Goal: Information Seeking & Learning: Learn about a topic

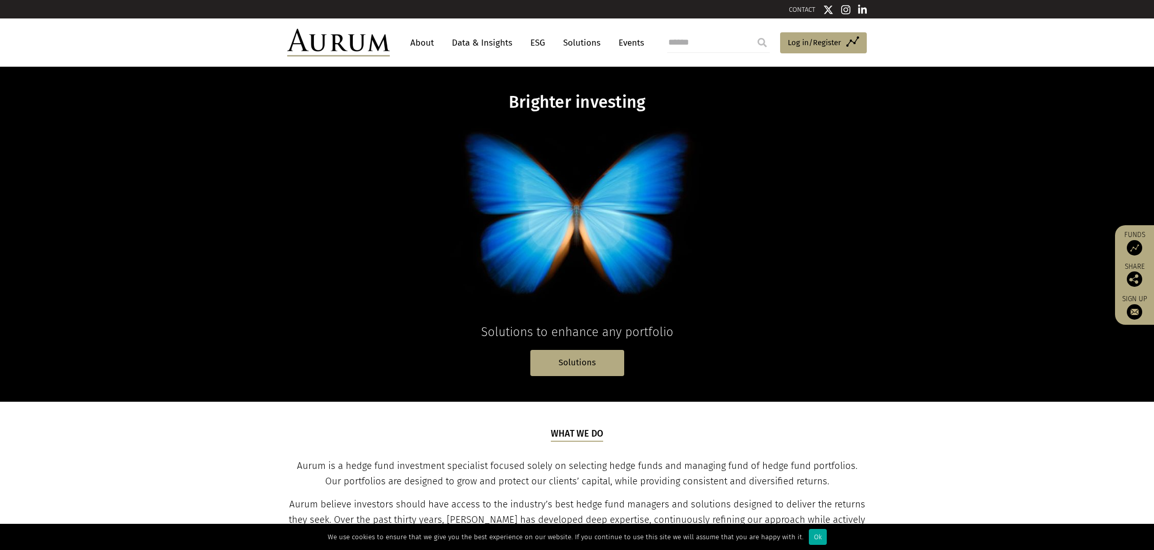
click at [484, 48] on link "Data & Insights" at bounding box center [482, 42] width 71 height 19
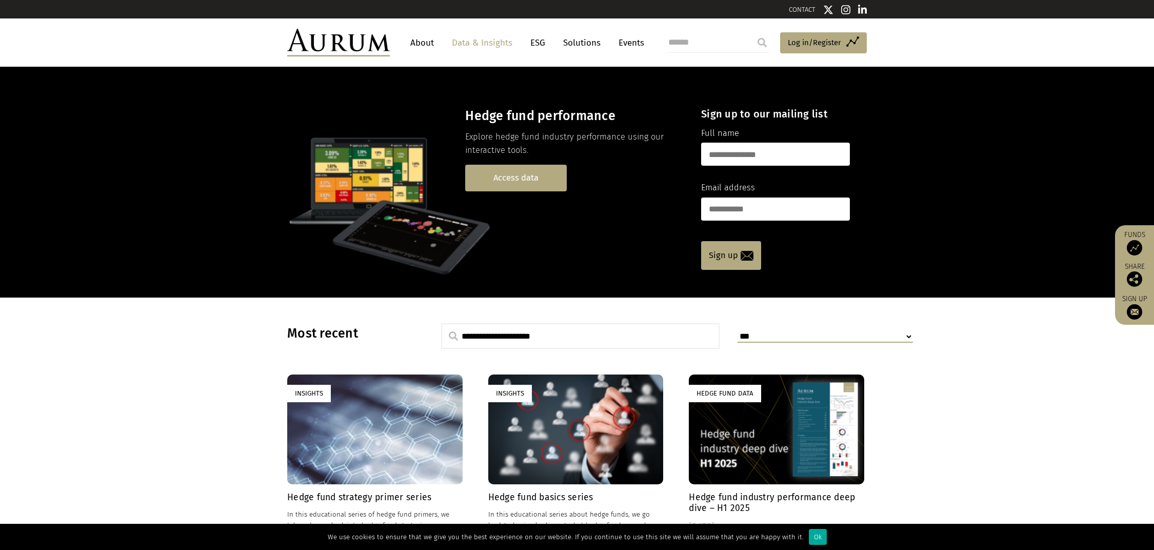
click at [526, 166] on link "Access data" at bounding box center [516, 178] width 102 height 26
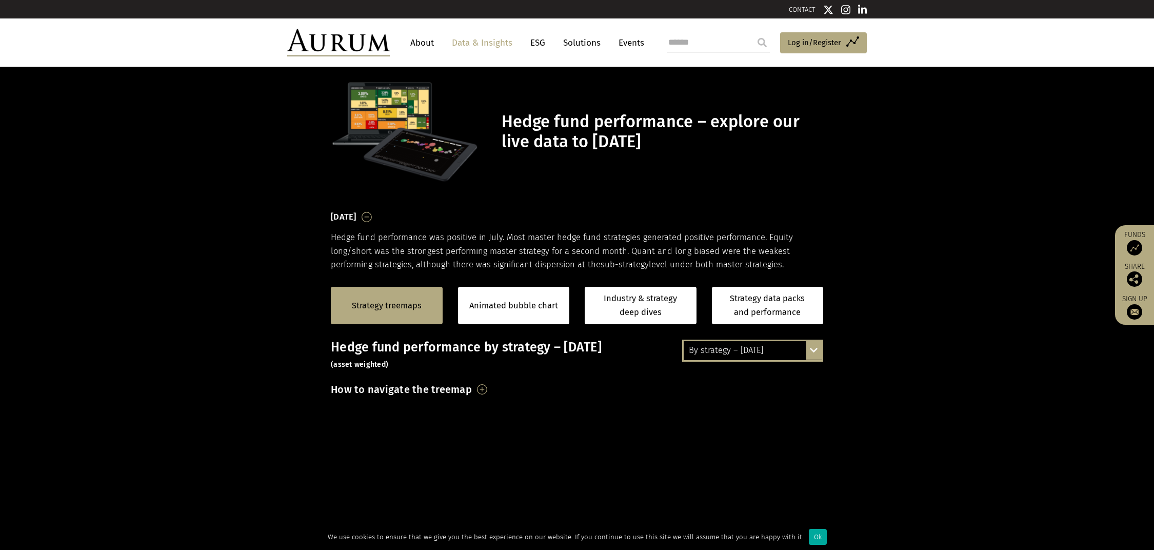
click at [768, 347] on div "By strategy – [DATE]" at bounding box center [753, 350] width 138 height 18
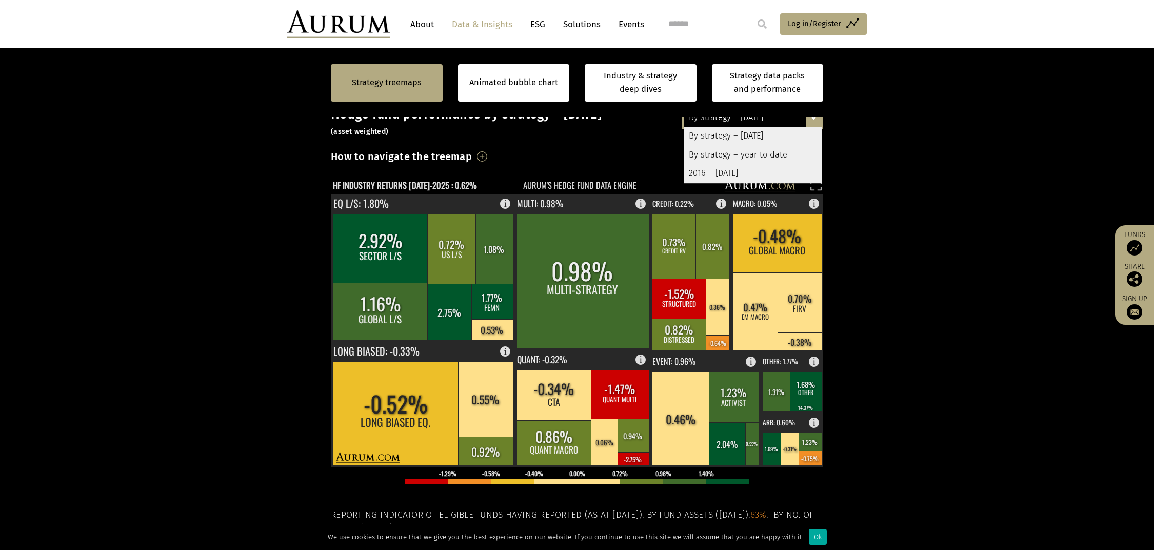
scroll to position [231, 0]
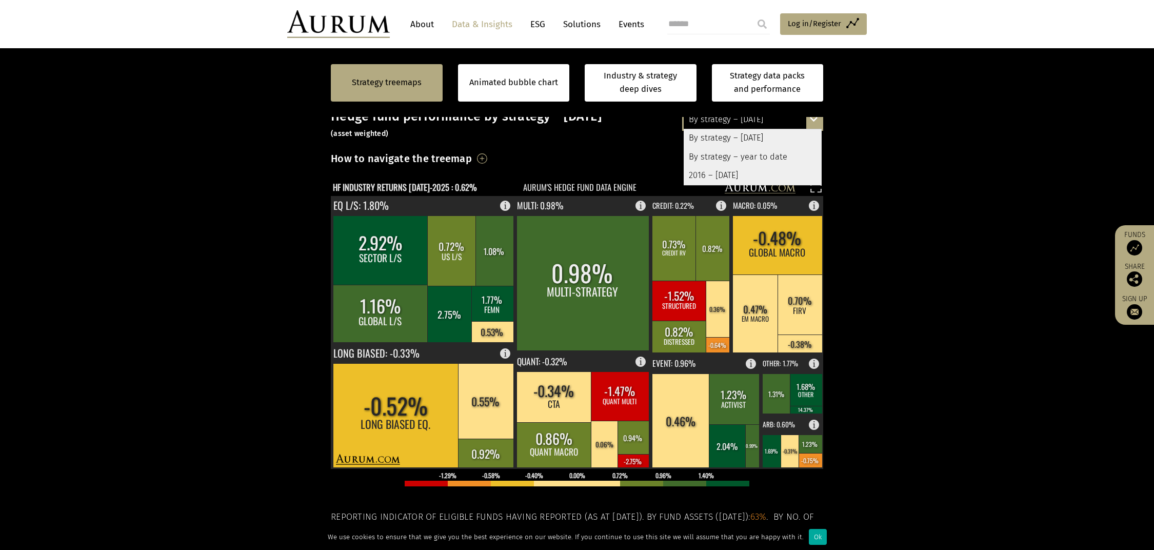
click at [886, 334] on section "Strategy treemaps Animated bubble chart Industry & strategy deep dives Strategy…" at bounding box center [577, 361] width 1154 height 641
click at [756, 158] on div "By strategy – year to date" at bounding box center [753, 157] width 138 height 18
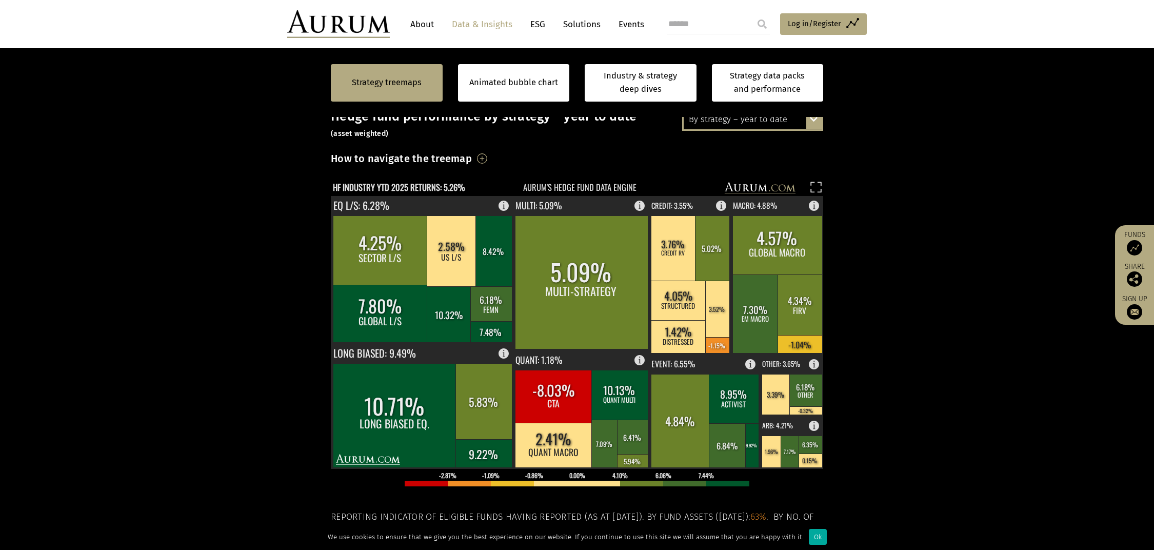
click at [906, 241] on section "Strategy treemaps Animated bubble chart Industry & strategy deep dives Strategy…" at bounding box center [577, 361] width 1154 height 641
click at [594, 420] on rect at bounding box center [604, 444] width 27 height 48
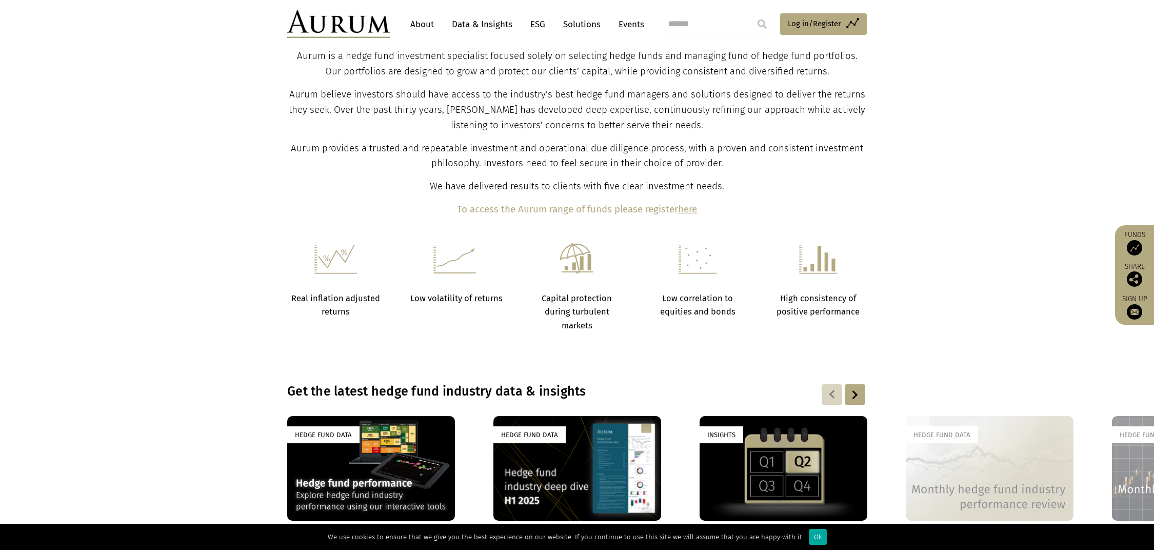
scroll to position [605, 0]
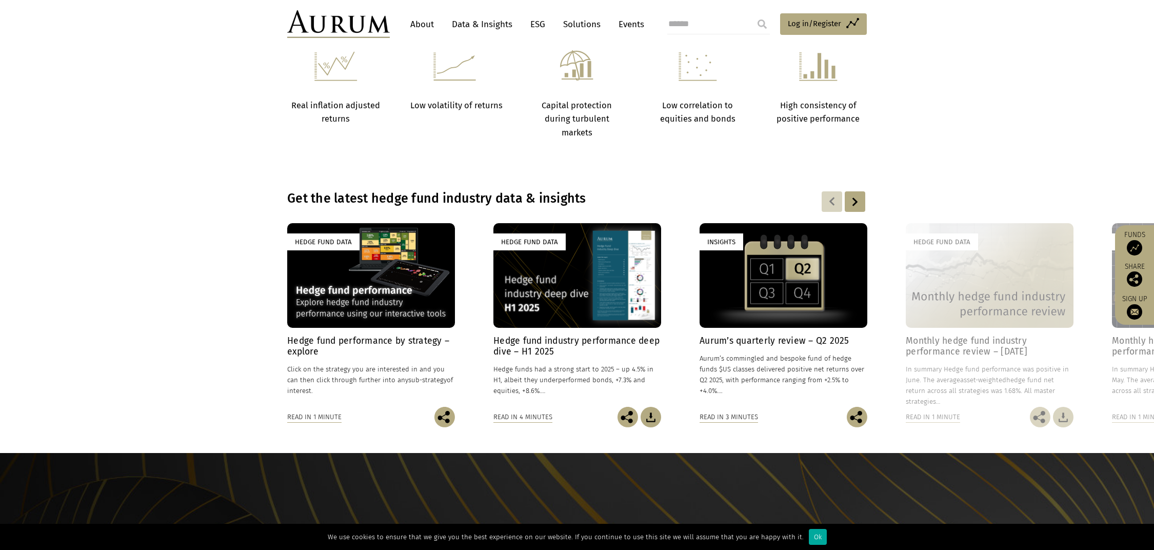
click at [365, 338] on h4 "Hedge fund performance by strategy – explore" at bounding box center [371, 346] width 168 height 22
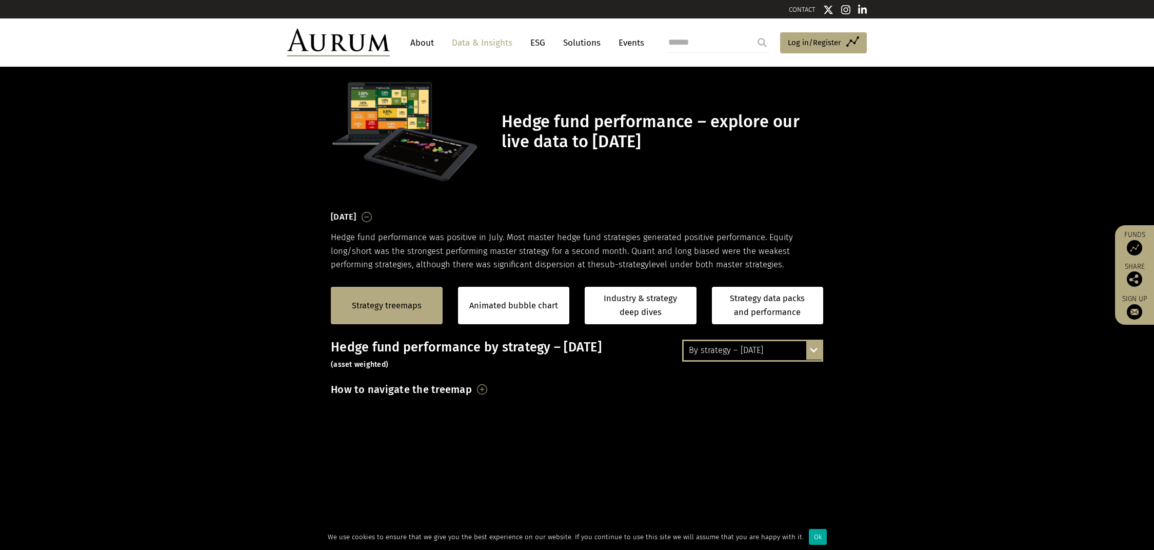
scroll to position [74, 0]
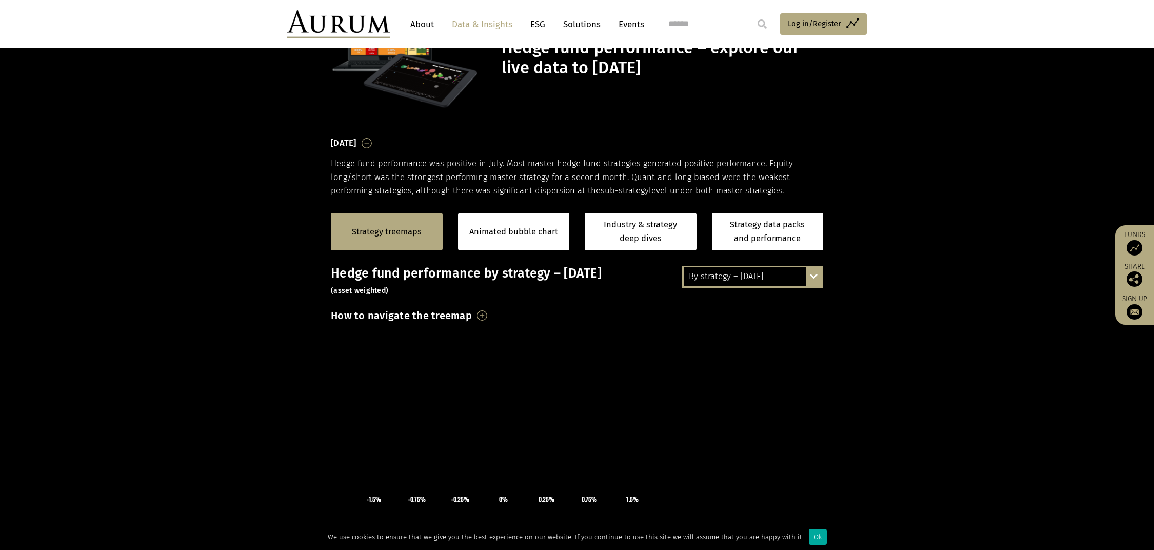
click at [785, 279] on div "By strategy – [DATE]" at bounding box center [753, 276] width 138 height 18
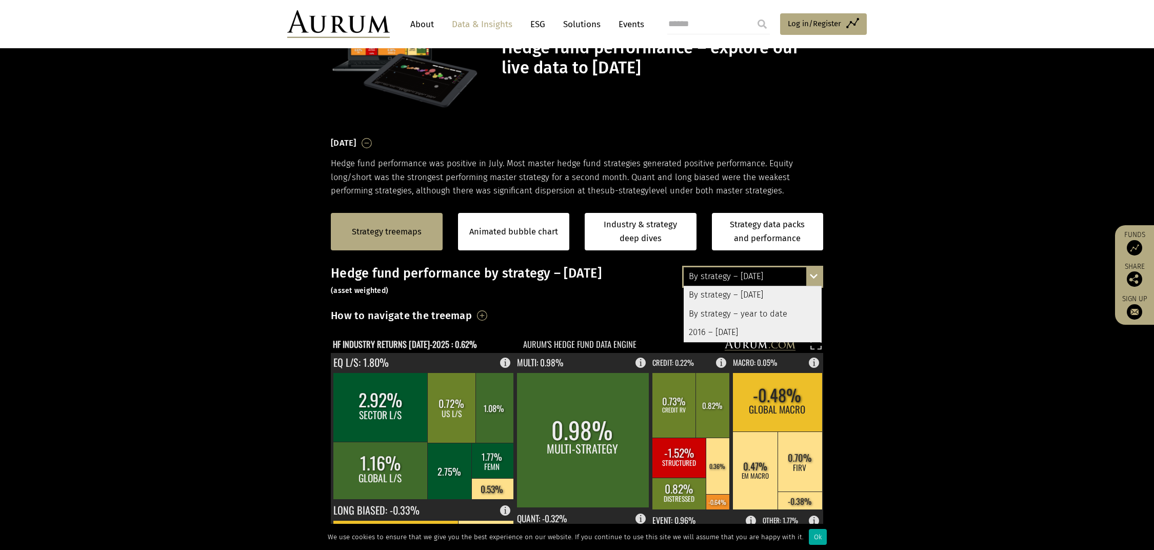
click at [763, 312] on div "By strategy – year to date" at bounding box center [753, 314] width 138 height 18
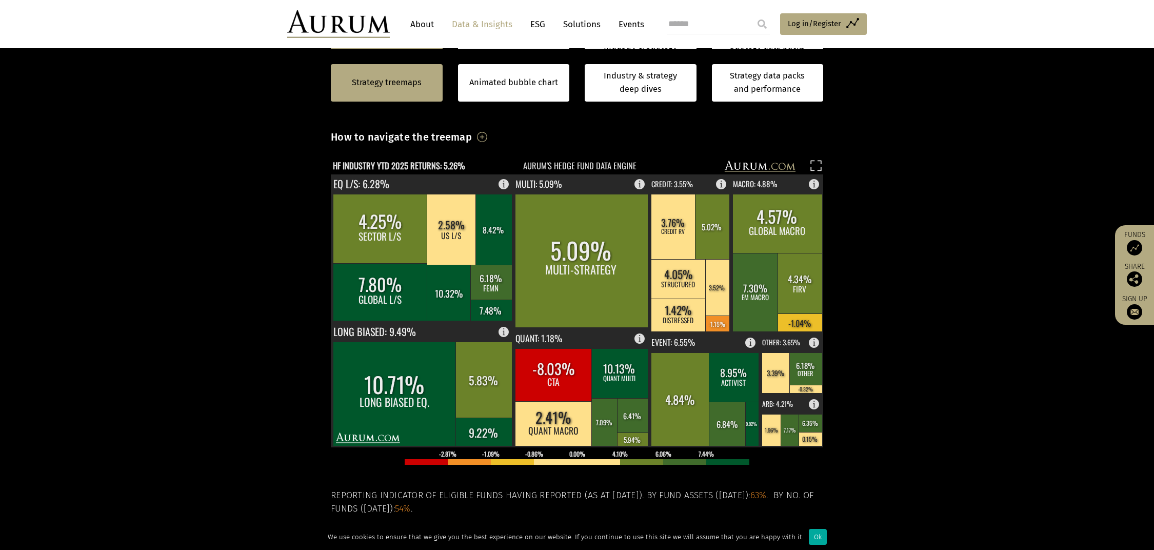
scroll to position [254, 0]
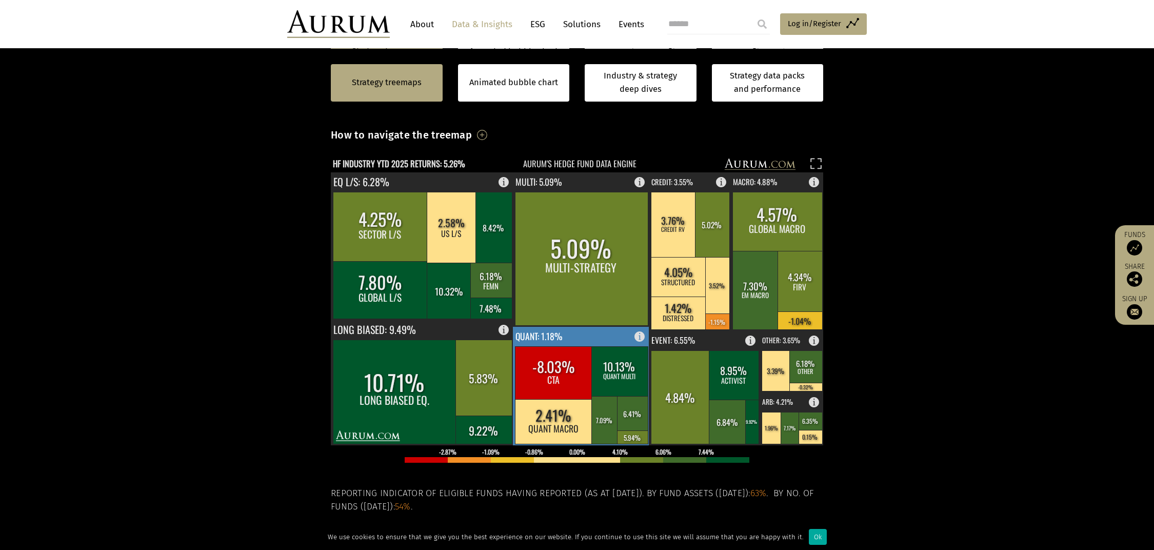
click at [606, 337] on rect at bounding box center [581, 386] width 137 height 118
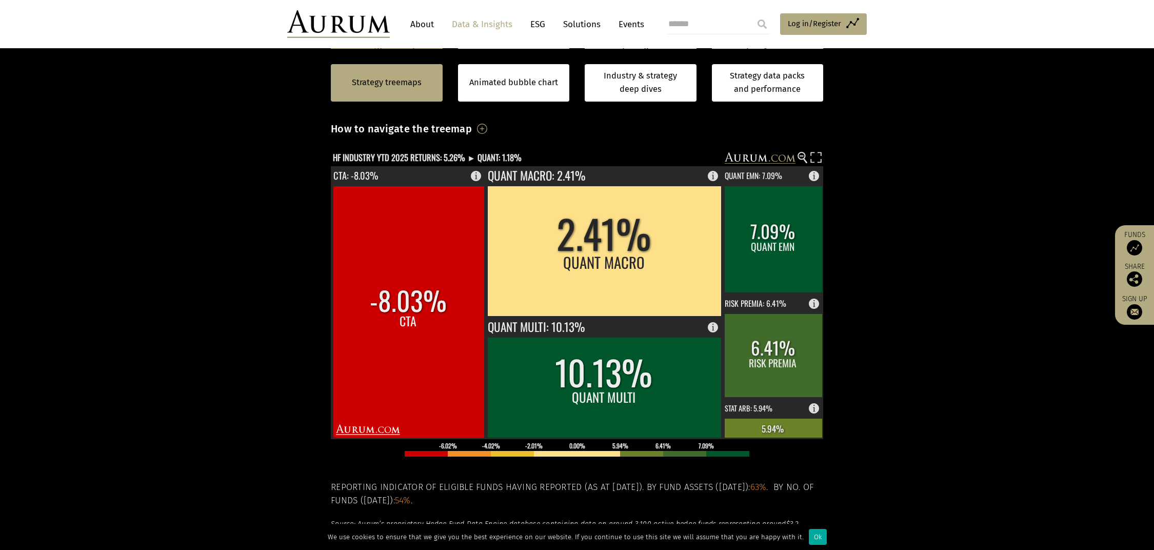
scroll to position [275, 0]
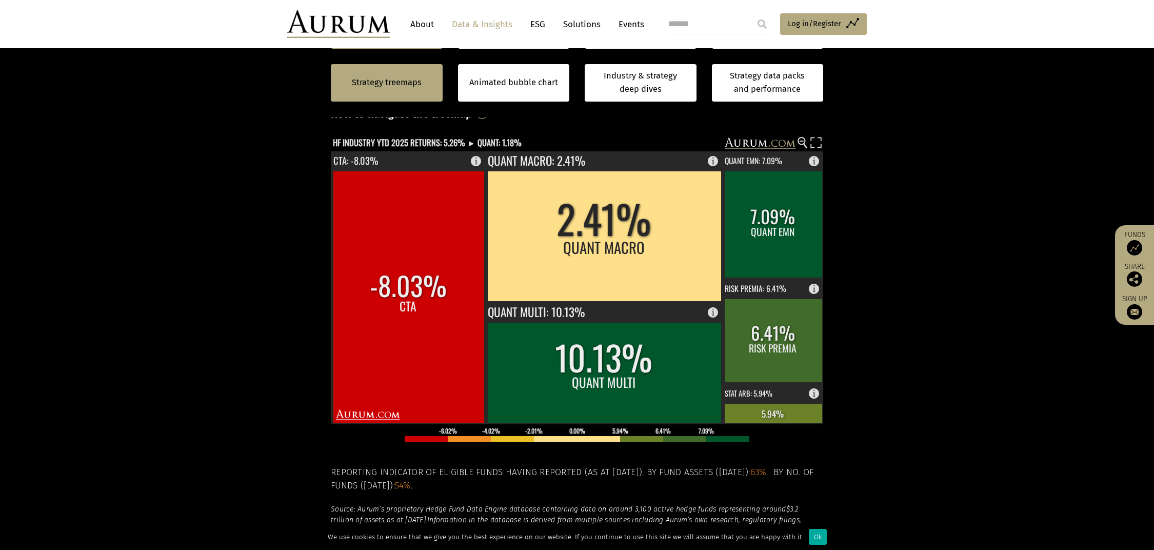
drag, startPoint x: 934, startPoint y: 200, endPoint x: 1021, endPoint y: 283, distance: 120.1
click at [1021, 283] on section "Strategy treemaps Animated bubble chart Industry & strategy deep dives Strategy…" at bounding box center [577, 316] width 1154 height 641
click at [927, 233] on section "Strategy treemaps Animated bubble chart Industry & strategy deep dives Strategy…" at bounding box center [577, 316] width 1154 height 641
drag, startPoint x: 943, startPoint y: 272, endPoint x: 971, endPoint y: 327, distance: 61.9
click at [971, 327] on section "Strategy treemaps Animated bubble chart Industry & strategy deep dives Strategy…" at bounding box center [577, 316] width 1154 height 641
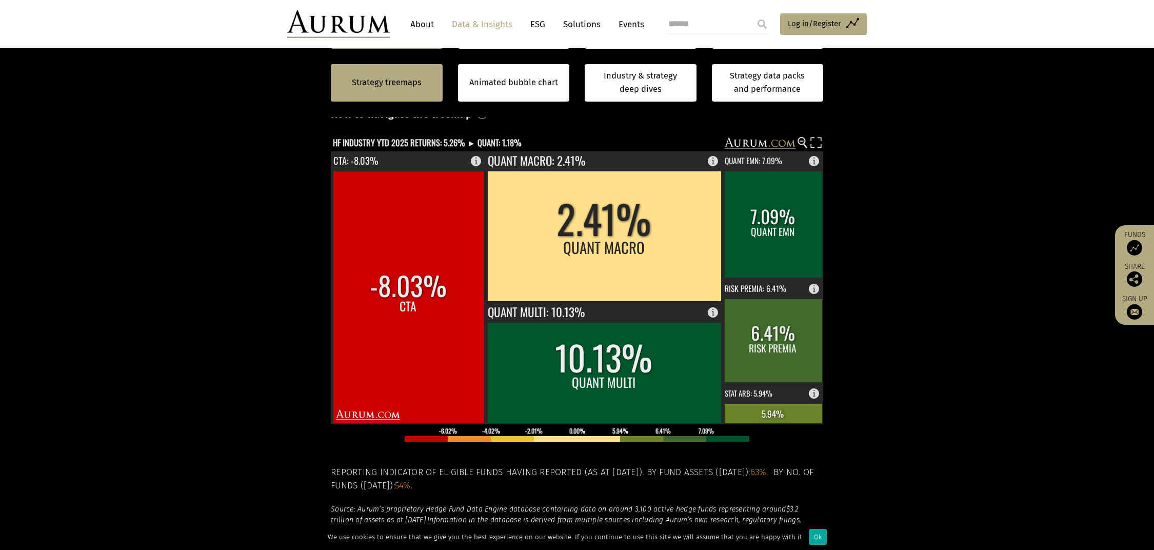
click at [921, 258] on section "Strategy treemaps Animated bubble chart Industry & strategy deep dives Strategy…" at bounding box center [577, 316] width 1154 height 641
click at [920, 258] on section "Strategy treemaps Animated bubble chart Industry & strategy deep dives Strategy…" at bounding box center [577, 316] width 1154 height 641
click at [918, 259] on section "Strategy treemaps Animated bubble chart Industry & strategy deep dives Strategy…" at bounding box center [577, 316] width 1154 height 641
click at [918, 258] on section "Strategy treemaps Animated bubble chart Industry & strategy deep dives Strategy…" at bounding box center [577, 316] width 1154 height 641
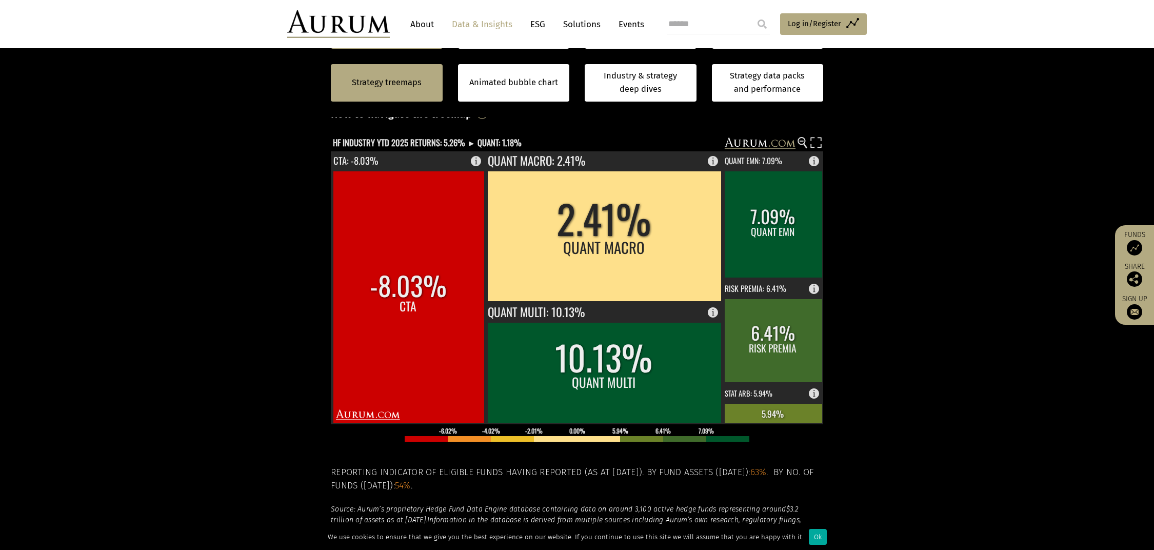
click at [917, 258] on section "Strategy treemaps Animated bubble chart Industry & strategy deep dives Strategy…" at bounding box center [577, 316] width 1154 height 641
click at [918, 257] on section "Strategy treemaps Animated bubble chart Industry & strategy deep dives Strategy…" at bounding box center [577, 316] width 1154 height 641
click at [918, 255] on section "Strategy treemaps Animated bubble chart Industry & strategy deep dives Strategy…" at bounding box center [577, 316] width 1154 height 641
click at [921, 270] on section "Strategy treemaps Animated bubble chart Industry & strategy deep dives Strategy…" at bounding box center [577, 316] width 1154 height 641
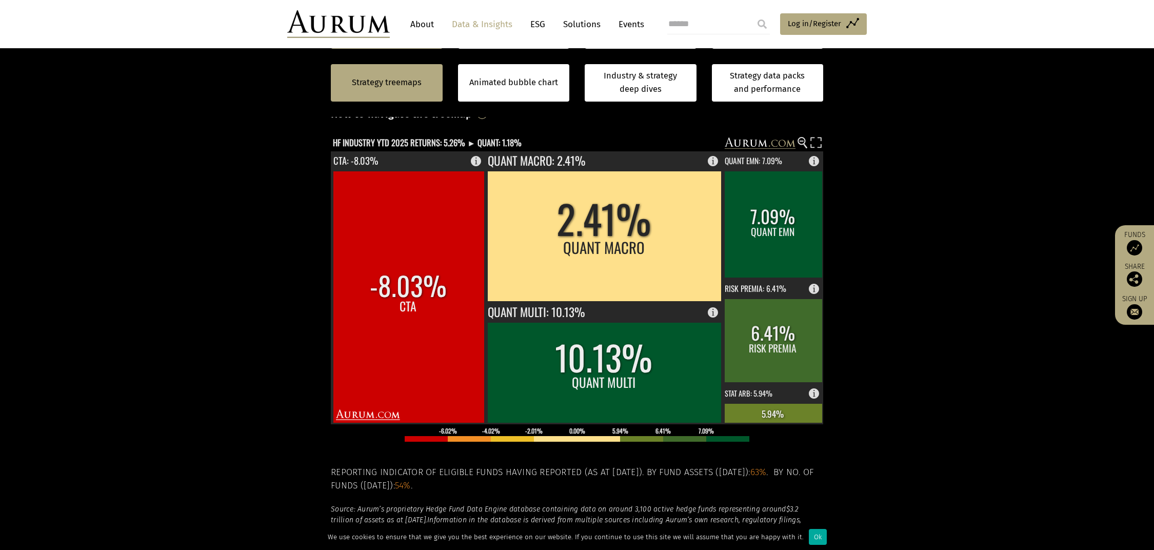
click at [917, 273] on section "Strategy treemaps Animated bubble chart Industry & strategy deep dives Strategy…" at bounding box center [577, 316] width 1154 height 641
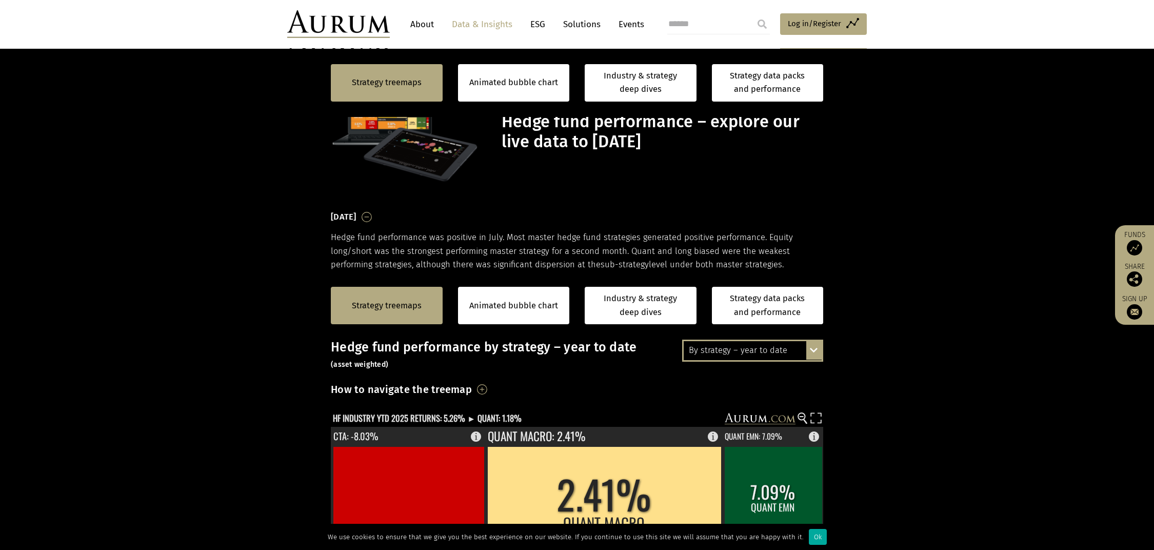
scroll to position [275, 0]
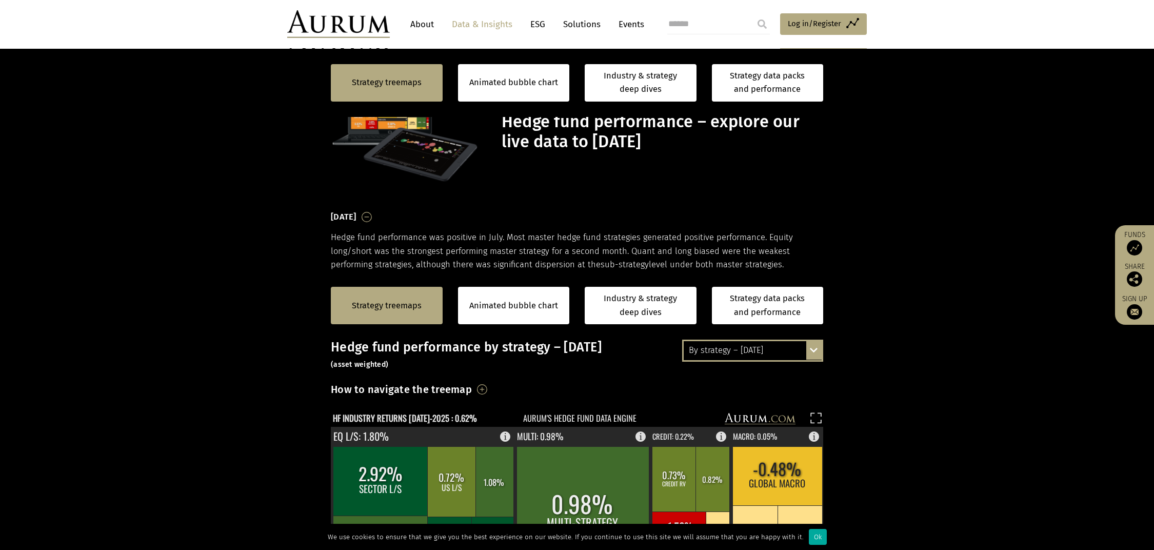
scroll to position [275, 0]
